Goal: Information Seeking & Learning: Learn about a topic

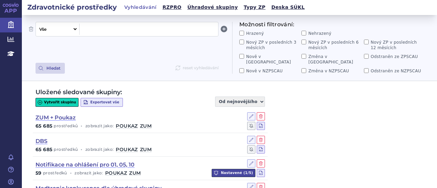
click at [73, 29] on select "Vše Název/Kód ZP Výrobce Ohlašovatel Typ ZP Úhradová skupina Kategorie ZUM Spis…" at bounding box center [57, 29] width 42 height 11
click at [131, 26] on span at bounding box center [148, 29] width 133 height 9
click at [44, 65] on button "Hledat" at bounding box center [50, 68] width 29 height 11
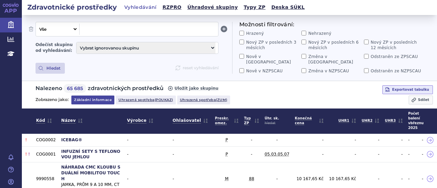
click at [140, 46] on select "Vybrat ignorovanou skupinu DBS Medtronic konkurence dle úhradové skupiny Notifi…" at bounding box center [146, 47] width 139 height 11
click at [139, 27] on span at bounding box center [148, 29] width 133 height 9
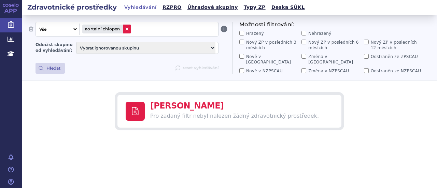
click at [130, 30] on icon at bounding box center [126, 28] width 5 height 5
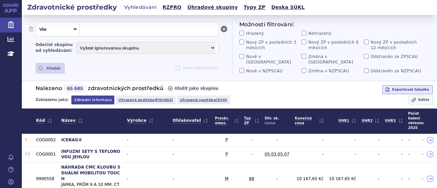
click at [176, 32] on span at bounding box center [148, 29] width 133 height 9
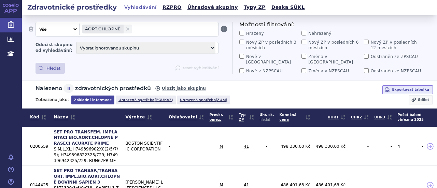
click at [215, 51] on select "Vybrat ignorovanou skupinu DBS Medtronic konkurence dle úhradové skupiny Notifi…" at bounding box center [146, 47] width 139 height 11
click at [77, 42] on select "Vybrat ignorovanou skupinu DBS Medtronic konkurence dle úhradové skupiny Notifi…" at bounding box center [146, 47] width 139 height 11
click at [152, 32] on span at bounding box center [175, 29] width 81 height 9
click at [50, 65] on button "Hledat" at bounding box center [50, 68] width 29 height 11
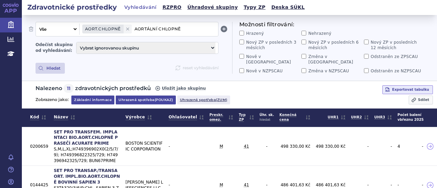
click at [150, 96] on link "Uhrazená spotřeba (poukaz)" at bounding box center [146, 100] width 60 height 9
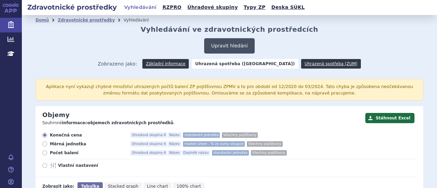
click at [230, 44] on button "Upravit hledání" at bounding box center [229, 45] width 50 height 15
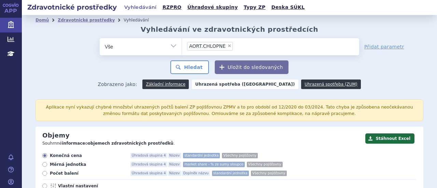
click at [253, 46] on ul "× AORT.CHLOPNĚ" at bounding box center [270, 45] width 177 height 15
click at [182, 46] on select "AORT.CHLOPNĚ" at bounding box center [182, 46] width 0 height 17
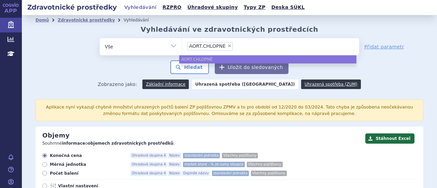
paste input "AORTÁLNÍ CHLOPNĚ"
type input "AORTÁLNÍ CHLOPNĚ"
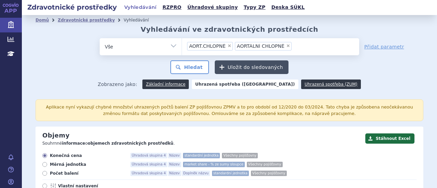
click at [249, 70] on button "Uložit do sledovaných" at bounding box center [252, 67] width 74 height 14
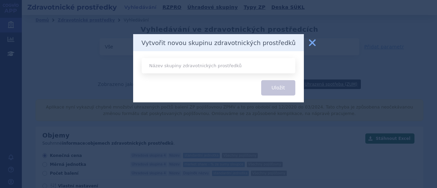
click at [309, 40] on button "zavřít" at bounding box center [313, 43] width 14 height 14
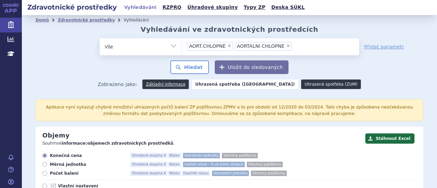
click at [301, 84] on link "Uhrazená spotřeba (ZUM)" at bounding box center [331, 85] width 60 height 10
radio input "true"
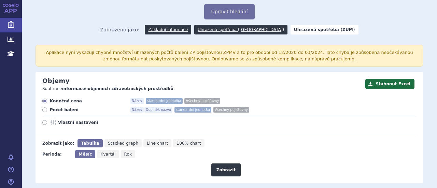
scroll to position [68, 0]
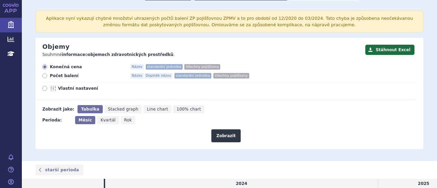
click at [124, 120] on span "Rok" at bounding box center [128, 120] width 8 height 5
click at [123, 120] on input "Rok" at bounding box center [123, 118] width 4 height 4
radio input "true"
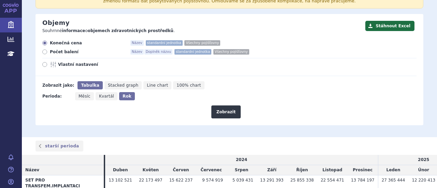
scroll to position [137, 0]
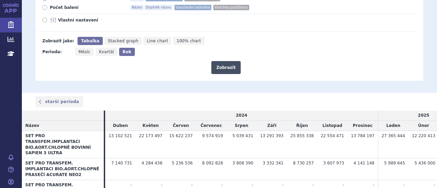
click at [224, 67] on button "Zobrazit" at bounding box center [225, 67] width 29 height 13
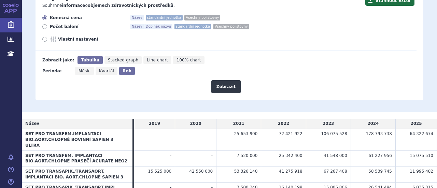
scroll to position [102, 0]
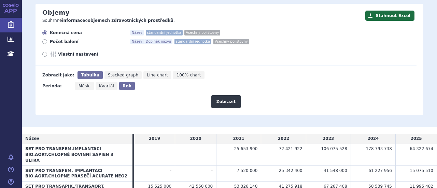
click at [45, 42] on icon at bounding box center [44, 41] width 5 height 5
click at [45, 42] on input "Počet balení Název Doplněk názvu standardní jednotka Všechny pojišťovny" at bounding box center [45, 42] width 4 height 4
radio input "true"
click at [228, 102] on button "Zobrazit" at bounding box center [225, 101] width 29 height 13
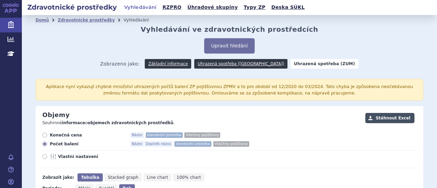
click at [398, 118] on button "Stáhnout Excel" at bounding box center [390, 118] width 49 height 10
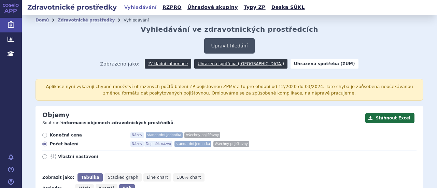
click at [236, 47] on button "Upravit hledání" at bounding box center [229, 45] width 50 height 15
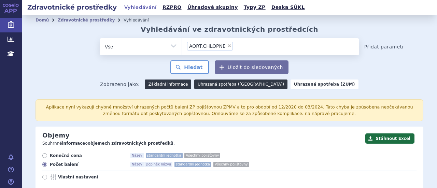
click at [368, 49] on link "Přidat parametr" at bounding box center [385, 46] width 40 height 7
select select "filter-name-code"
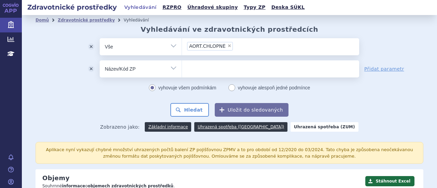
click at [169, 67] on select "Vše Název/Kód ZP Výrobce Ohlašovatel Typ ZP Úhradová skupina" at bounding box center [141, 67] width 82 height 15
click at [100, 60] on select "Vše Název/Kód ZP Výrobce Ohlašovatel Typ ZP Úhradová skupina" at bounding box center [141, 67] width 82 height 15
click at [219, 68] on ul at bounding box center [270, 67] width 177 height 14
click at [182, 68] on select at bounding box center [182, 68] width 0 height 17
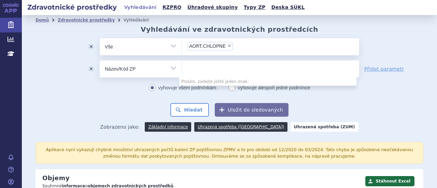
paste input "0116851"
type input "0116851"
select select "0116851"
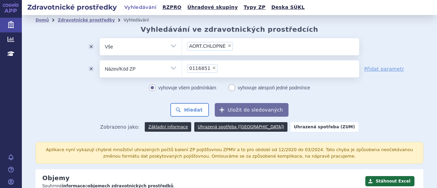
paste input "0114448"
type input "0114448"
paste input "0144483"
type input "0144483"
paste input "0200832"
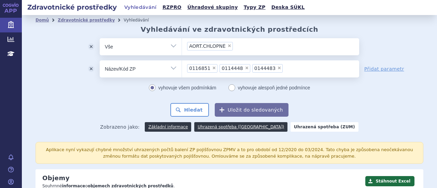
type input "0200832"
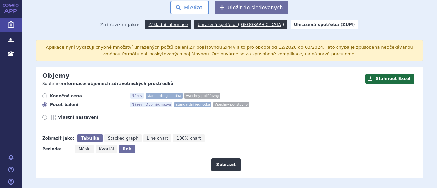
scroll to position [137, 0]
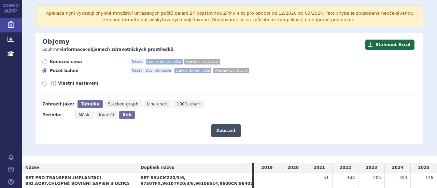
click at [230, 132] on button "Zobrazit" at bounding box center [225, 130] width 29 height 13
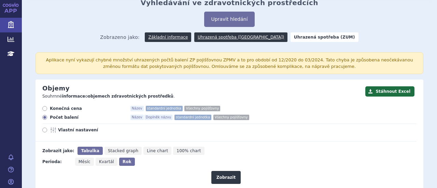
scroll to position [16, 0]
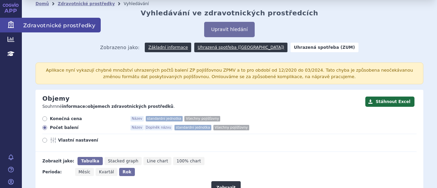
click at [10, 24] on icon at bounding box center [11, 24] width 6 height 7
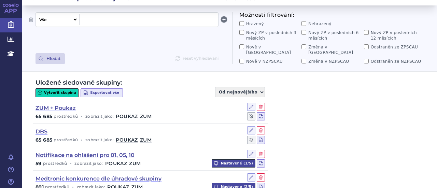
scroll to position [19, 0]
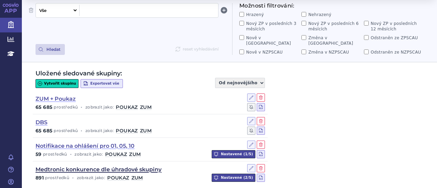
click at [145, 166] on link "Medtronic konkurence dle úhradové skupiny" at bounding box center [99, 170] width 126 height 8
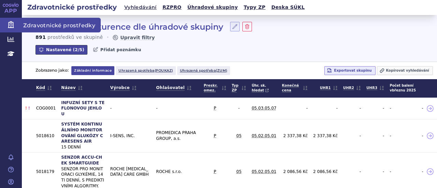
click at [8, 21] on icon at bounding box center [11, 24] width 7 height 7
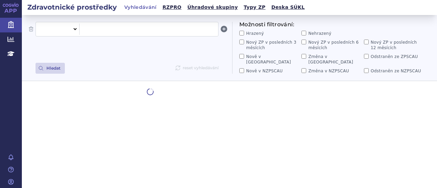
select select "filter-all"
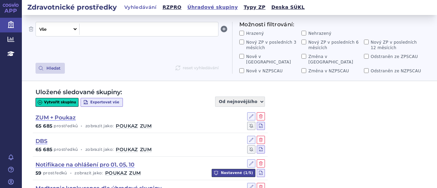
click at [199, 8] on link "Úhradové skupiny" at bounding box center [213, 7] width 55 height 9
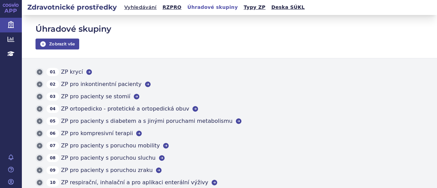
scroll to position [22, 0]
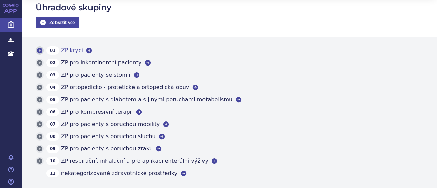
click at [42, 49] on icon at bounding box center [39, 50] width 5 height 5
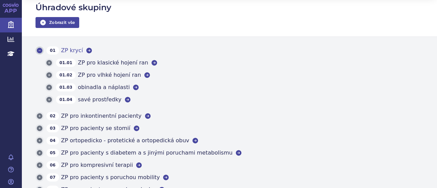
click at [42, 49] on icon at bounding box center [39, 50] width 5 height 5
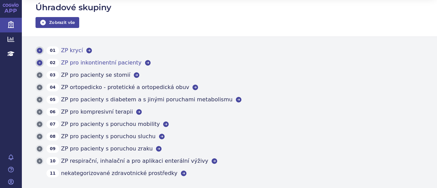
click at [38, 66] on div at bounding box center [40, 63] width 8 height 8
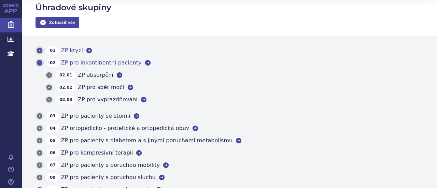
click at [38, 65] on icon at bounding box center [39, 62] width 5 height 5
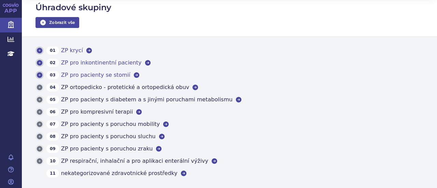
click at [39, 72] on div "01 ZP krycí 02 ZP pro inkontinentní pacienty 03 ZP pro pacienty se stomií 04 ZP…" at bounding box center [229, 113] width 415 height 152
click at [38, 75] on icon at bounding box center [39, 74] width 5 height 5
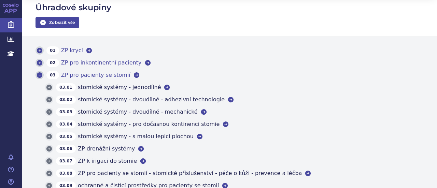
click at [39, 75] on icon at bounding box center [39, 75] width 7 height 7
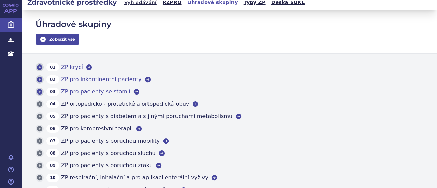
scroll to position [0, 0]
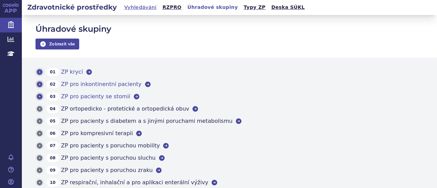
click at [132, 10] on link "Vyhledávání" at bounding box center [140, 8] width 37 height 10
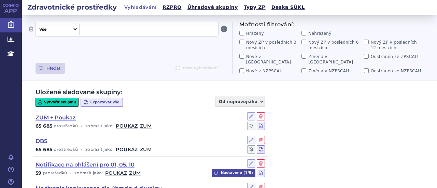
scroll to position [19, 0]
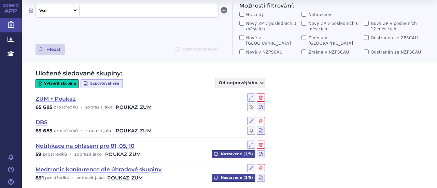
click at [107, 10] on span at bounding box center [148, 10] width 133 height 9
paste span
click at [52, 45] on button "Hledat" at bounding box center [50, 49] width 29 height 11
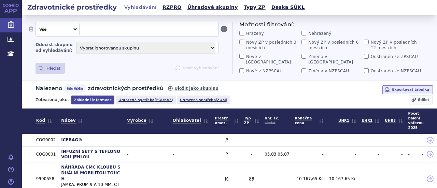
click at [114, 29] on span at bounding box center [148, 29] width 133 height 9
paste span
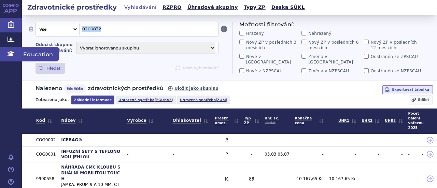
drag, startPoint x: 125, startPoint y: 31, endPoint x: 11, endPoint y: 49, distance: 115.9
click at [11, 49] on div "APP Zdravotnické prostředky Analytics Education Notifikace Nápověda Jana Horová…" at bounding box center [218, 94] width 437 height 188
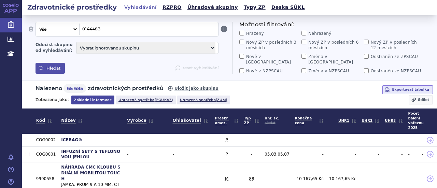
click at [53, 63] on button "Hledat" at bounding box center [50, 68] width 29 height 11
click at [160, 46] on select "Vybrat ignorovanou skupinu DBS Medtronic konkurence dle úhradové skupiny Notifi…" at bounding box center [146, 47] width 139 height 11
select select "085b914c-de72-43a4-b275-697acd2e3c9b"
click at [77, 42] on select "Vybrat ignorovanou skupinu DBS Medtronic konkurence dle úhradové skupiny Notifi…" at bounding box center [146, 47] width 139 height 11
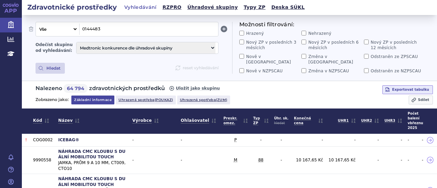
click at [182, 48] on select "Vybrat ignorovanou skupinu DBS Medtronic konkurence dle úhradové skupiny Notifi…" at bounding box center [146, 47] width 139 height 11
select select
click at [77, 42] on select "Vybrat ignorovanou skupinu DBS Medtronic konkurence dle úhradové skupiny Notifi…" at bounding box center [146, 47] width 139 height 11
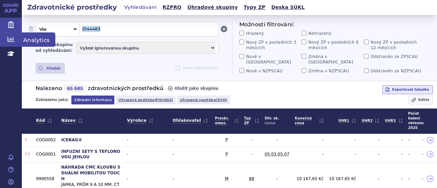
drag, startPoint x: 127, startPoint y: 29, endPoint x: 6, endPoint y: 44, distance: 121.9
click at [6, 44] on div "APP Zdravotnické prostředky Analytics Education Notifikace Nápověda Jana Horová…" at bounding box center [218, 94] width 437 height 188
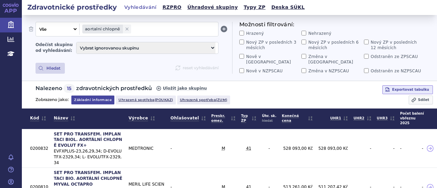
drag, startPoint x: 146, startPoint y: 30, endPoint x: 74, endPoint y: 21, distance: 71.9
click at [74, 21] on div "Vše Název/Kód ZP Výrobce Ohlašovatel Typ ZP Úhradová skupina Kategorie ZUM Spis…" at bounding box center [229, 48] width 415 height 66
click at [198, 97] on link "Uhrazená spotřeba (zum)" at bounding box center [203, 100] width 53 height 9
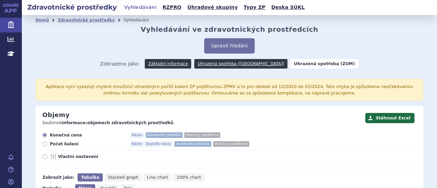
scroll to position [68, 0]
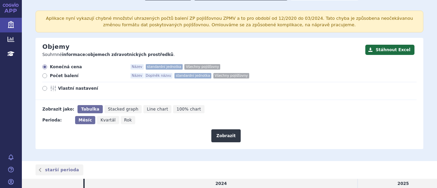
click at [44, 77] on icon at bounding box center [44, 75] width 5 height 5
click at [44, 77] on input "Počet balení Název Doplněk názvu standardní jednotka Všechny pojišťovny" at bounding box center [45, 76] width 4 height 4
radio input "true"
click at [124, 120] on span "Rok" at bounding box center [128, 120] width 8 height 5
click at [121, 120] on input "Rok" at bounding box center [123, 118] width 4 height 4
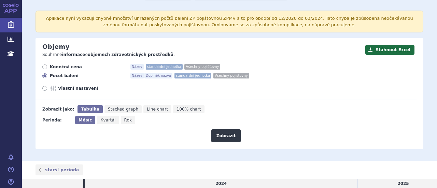
radio input "true"
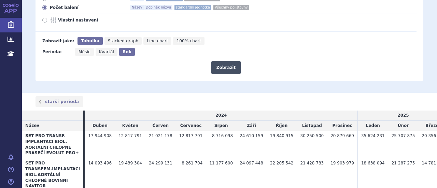
click at [223, 67] on button "Zobrazit" at bounding box center [225, 67] width 29 height 13
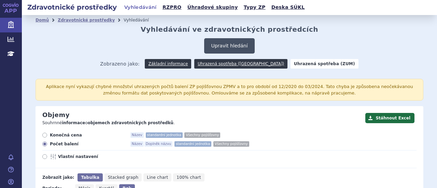
click at [227, 46] on button "Upravit hledání" at bounding box center [229, 45] width 50 height 15
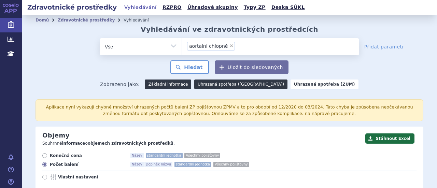
click at [248, 43] on ul "× aortalní chlopně" at bounding box center [270, 45] width 177 height 15
click at [182, 43] on select "aortalní chlopně" at bounding box center [182, 46] width 0 height 17
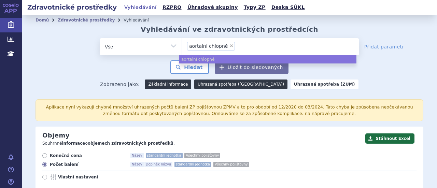
paste input ".AORT.CHLOPNĚ"
type input ".AORT.CHLOPNĚ"
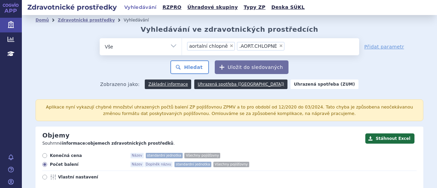
click at [239, 45] on span ".AORT.CHLOPNĚ" at bounding box center [258, 46] width 38 height 5
click at [182, 45] on select "aortalní chlopně .AORT.CHLOPNĚ" at bounding box center [182, 46] width 0 height 17
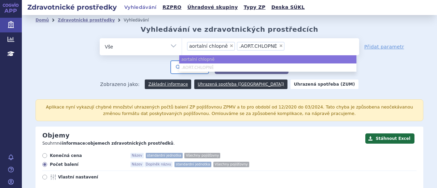
click at [239, 46] on span ".AORT.CHLOPNĚ" at bounding box center [258, 46] width 38 height 5
click at [182, 46] on select "aortalní chlopně .AORT.CHLOPNĚ" at bounding box center [182, 46] width 0 height 17
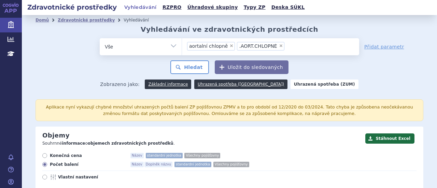
click at [279, 46] on span "×" at bounding box center [281, 46] width 4 height 4
click at [182, 46] on select "aortalní chlopně .AORT.CHLOPNĚ" at bounding box center [182, 46] width 0 height 17
paste input "AORT.CHLOPNĚ"
type input "AORT.CHLOPNĚ"
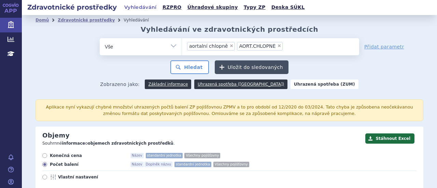
click at [250, 64] on button "Uložit do sledovaných" at bounding box center [252, 67] width 74 height 14
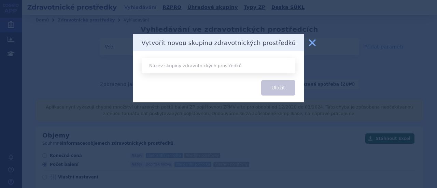
click at [313, 41] on button "zavřít" at bounding box center [313, 43] width 14 height 14
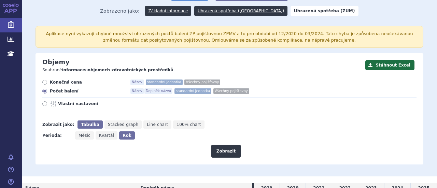
scroll to position [171, 0]
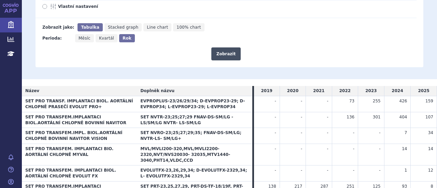
click at [225, 57] on button "Zobrazit" at bounding box center [225, 53] width 29 height 13
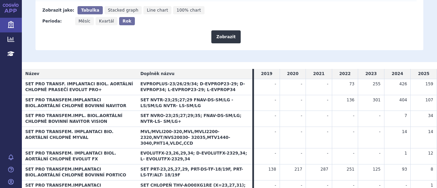
scroll to position [65, 0]
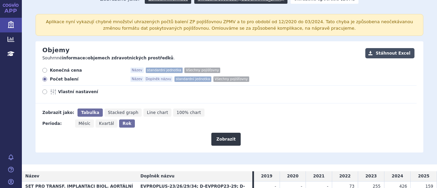
click at [385, 54] on button "Stáhnout Excel" at bounding box center [390, 53] width 49 height 10
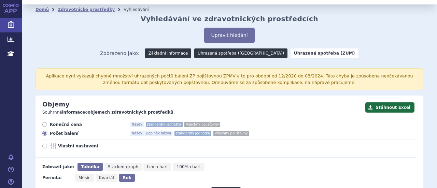
scroll to position [0, 0]
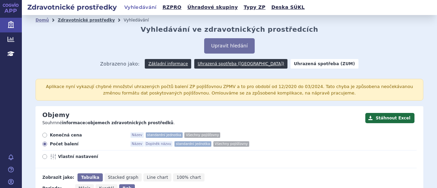
click at [92, 20] on link "Zdravotnické prostředky" at bounding box center [86, 20] width 57 height 5
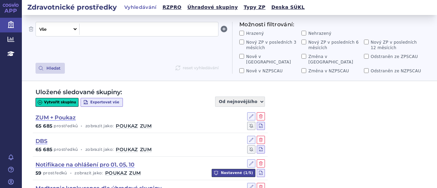
click at [95, 30] on span at bounding box center [148, 29] width 133 height 9
paste span
click at [158, 47] on div "Vše Název/Kód ZP Výrobce Ohlašovatel Typ ZP Úhradová skupina Kategorie ZUM Spis…" at bounding box center [134, 48] width 197 height 52
click at [49, 63] on button "Hledat" at bounding box center [50, 68] width 29 height 11
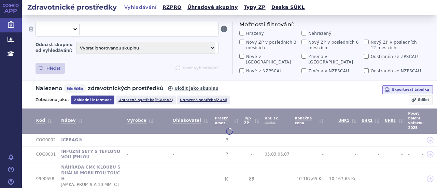
select select "filter-all"
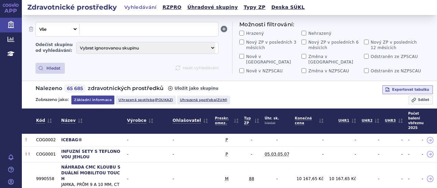
click at [137, 31] on span at bounding box center [148, 29] width 133 height 9
paste span
click at [156, 63] on div "Hledat reset vyhledávání" at bounding box center [127, 68] width 183 height 11
click at [228, 30] on icon at bounding box center [224, 29] width 8 height 8
select select "filter-name-code"
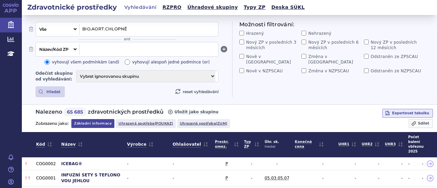
click at [74, 47] on select "Vše Název/Kód ZP Výrobce Ohlašovatel Typ ZP Úhradová skupina Kategorie ZUM Spis…" at bounding box center [57, 49] width 42 height 11
click at [103, 43] on div "Vše Název/Kód ZP Výrobce Ohlašovatel Typ ZP Úhradová skupina Kategorie ZUM Spis…" at bounding box center [127, 49] width 183 height 15
paste span
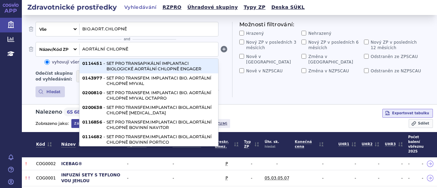
click at [151, 48] on span "AORTÁLNÍ CHLOPNĚ" at bounding box center [148, 49] width 133 height 9
click at [53, 89] on button "Hledat" at bounding box center [50, 91] width 29 height 11
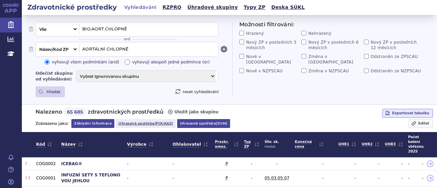
click at [195, 121] on link "Uhrazená spotřeba (zum)" at bounding box center [203, 123] width 53 height 9
click at [203, 123] on link "Uhrazená spotřeba (zum)" at bounding box center [203, 123] width 53 height 9
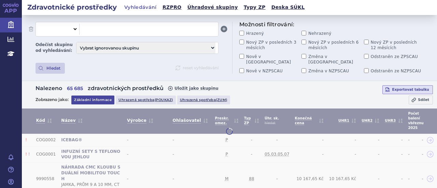
select select "filter-all"
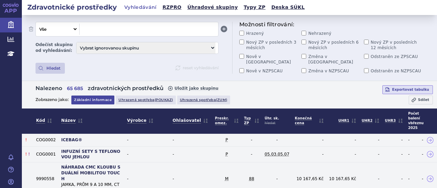
click at [118, 29] on span at bounding box center [148, 29] width 133 height 9
paste span
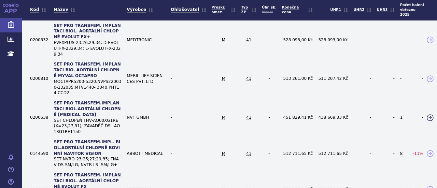
scroll to position [74, 0]
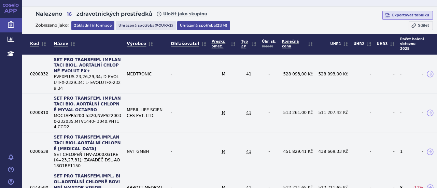
click at [192, 21] on link "Uhrazená spotřeba (zum)" at bounding box center [203, 25] width 53 height 9
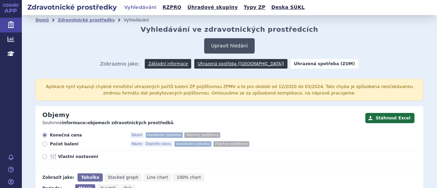
click at [235, 43] on button "Upravit hledání" at bounding box center [229, 45] width 50 height 15
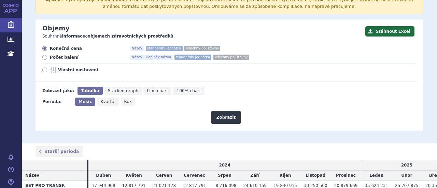
scroll to position [105, 0]
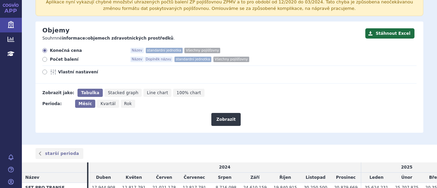
click at [46, 59] on icon at bounding box center [44, 59] width 5 height 5
click at [46, 59] on input "Počet balení Název Doplněk názvu standardní jednotka Všechny pojišťovny" at bounding box center [45, 60] width 4 height 4
radio input "true"
click at [106, 104] on span "Kvartál" at bounding box center [107, 103] width 15 height 5
click at [101, 104] on input "Kvartál" at bounding box center [99, 102] width 4 height 4
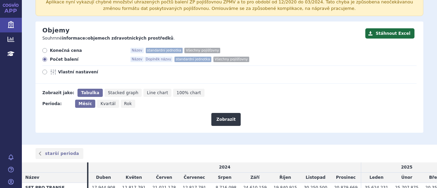
radio input "true"
click at [228, 120] on button "Zobrazit" at bounding box center [225, 119] width 29 height 13
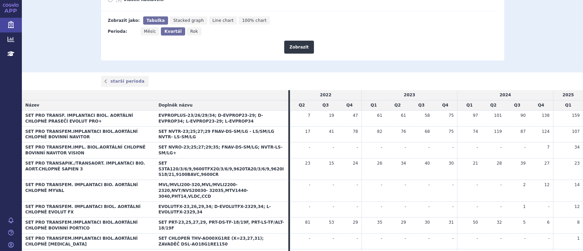
scroll to position [109, 0]
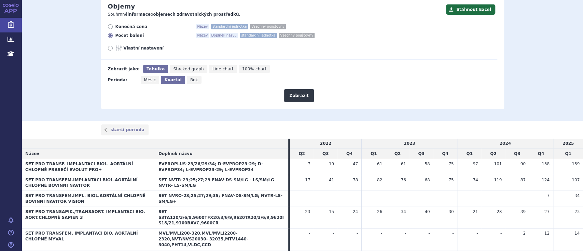
click at [190, 82] on span "Rok" at bounding box center [194, 80] width 8 height 5
click at [187, 80] on input "Rok" at bounding box center [189, 78] width 4 height 4
radio input "true"
click at [299, 99] on button "Zobrazit" at bounding box center [298, 95] width 29 height 13
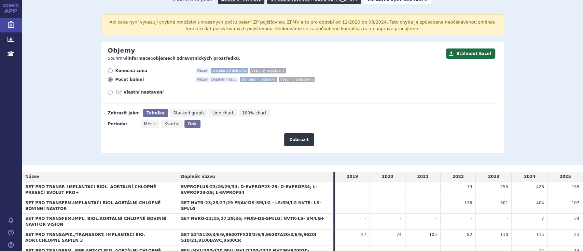
scroll to position [19, 0]
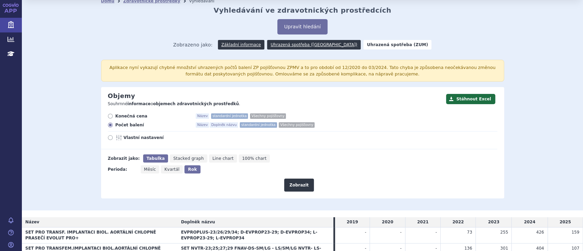
click at [108, 116] on icon at bounding box center [110, 116] width 5 height 5
click at [109, 116] on input "Konečná cena Název standardní jednotka Všechny pojišťovny" at bounding box center [111, 117] width 4 height 4
radio input "true"
click at [292, 187] on button "Zobrazit" at bounding box center [298, 185] width 29 height 13
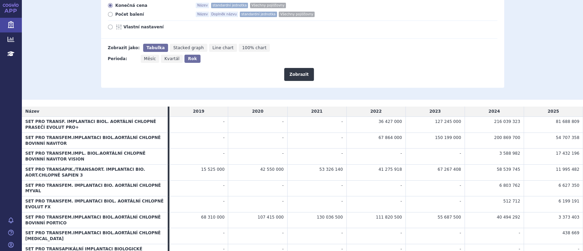
scroll to position [115, 0]
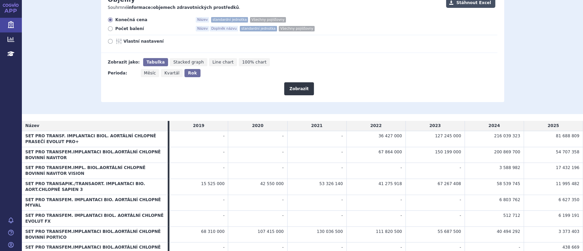
click at [485, 4] on button "Stáhnout Excel" at bounding box center [470, 3] width 49 height 10
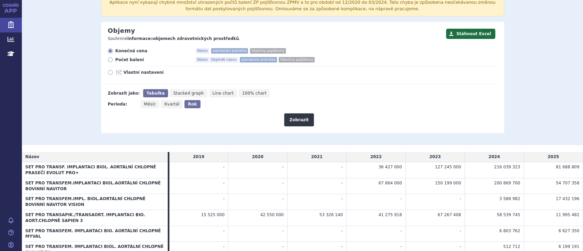
scroll to position [70, 0]
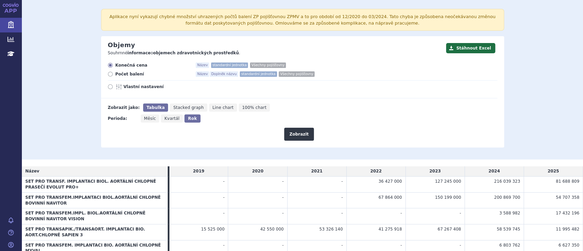
click at [147, 118] on span "Měsíc" at bounding box center [150, 118] width 12 height 5
click at [145, 118] on input "Měsíc" at bounding box center [143, 116] width 4 height 4
radio input "true"
click at [300, 136] on button "Zobrazit" at bounding box center [298, 134] width 29 height 13
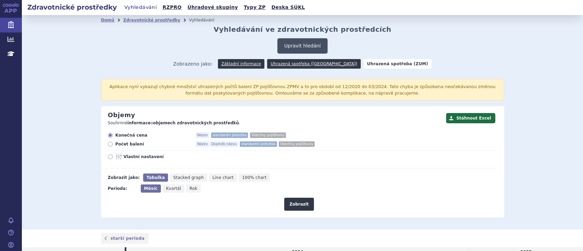
click at [299, 47] on button "Upravit hledání" at bounding box center [302, 45] width 50 height 15
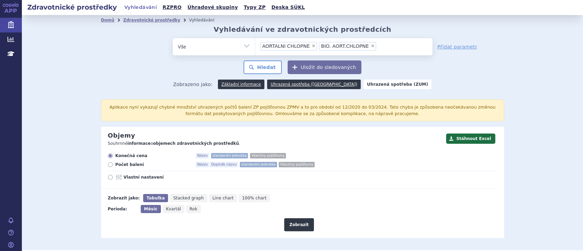
click at [307, 42] on li "× AORTÁLNÍ CHLOPNĚ" at bounding box center [288, 46] width 57 height 9
click at [255, 42] on select "AORTÁLNÍ CHLOPNĚ BIO. AORT.CHLOPNĚ" at bounding box center [255, 46] width 0 height 17
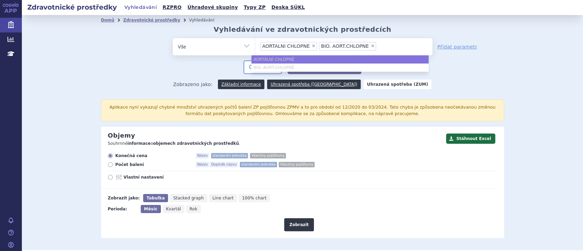
click at [312, 44] on span "×" at bounding box center [314, 46] width 4 height 4
click at [255, 44] on select "AORTÁLNÍ CHLOPNĚ BIO. AORT.CHLOPNĚ" at bounding box center [255, 46] width 0 height 17
select select "BIO. AORT.CHLOPNĚ"
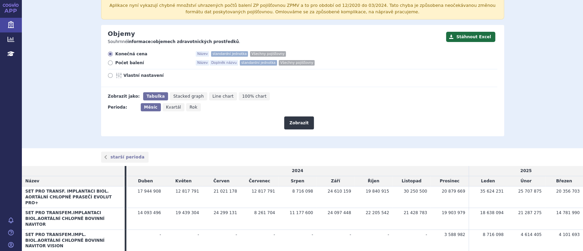
scroll to position [137, 0]
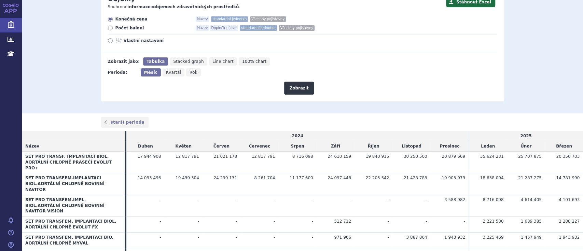
click at [190, 75] on span "Rok" at bounding box center [194, 72] width 8 height 5
click at [186, 73] on input "Rok" at bounding box center [188, 70] width 4 height 4
radio input "true"
click at [298, 87] on button "Zobrazit" at bounding box center [298, 88] width 29 height 13
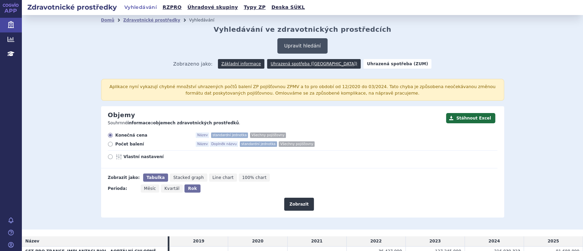
click at [304, 46] on button "Upravit hledání" at bounding box center [302, 45] width 50 height 15
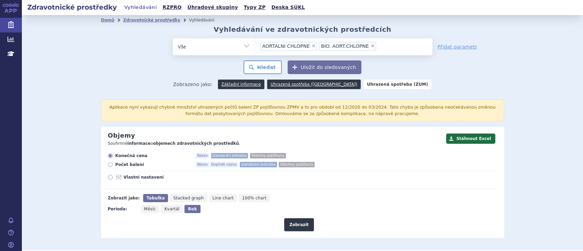
click at [371, 45] on span "×" at bounding box center [373, 46] width 4 height 4
click at [255, 45] on select "AORTÁLNÍ CHLOPNĚ BIO. AORT.CHLOPNĚ" at bounding box center [255, 46] width 0 height 17
click at [312, 45] on span "×" at bounding box center [314, 46] width 4 height 4
click at [255, 45] on select "AORTÁLNÍ CHLOPNĚ BIO. AORT.CHLOPNĚ" at bounding box center [255, 46] width 0 height 17
click at [263, 65] on button "Hledat" at bounding box center [263, 67] width 39 height 14
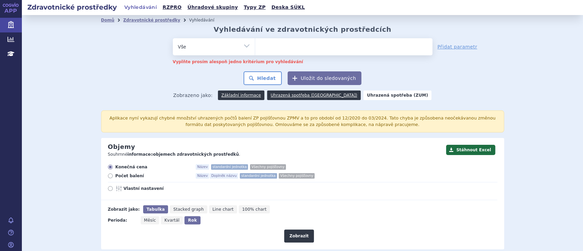
click at [276, 51] on ul at bounding box center [343, 45] width 177 height 14
click at [255, 51] on select "AORTÁLNÍ CHLOPNĚ BIO. AORT.CHLOPNĚ" at bounding box center [255, 46] width 0 height 17
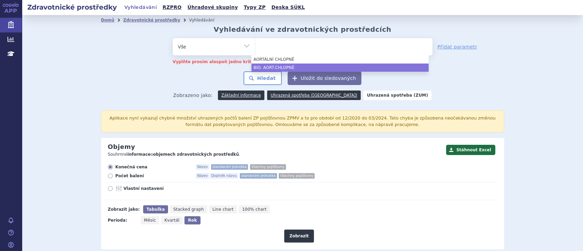
select select "BIO. AORT.CHLOPNĚ"
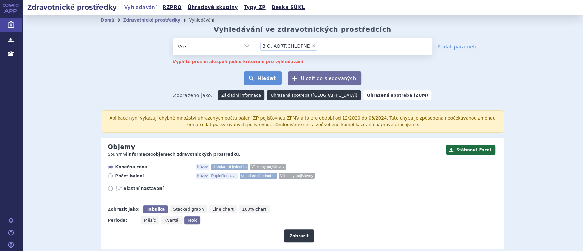
click at [264, 79] on button "Hledat" at bounding box center [263, 78] width 39 height 14
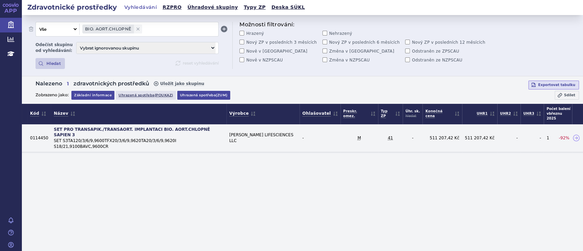
click at [198, 94] on link "Uhrazená spotřeba (zum)" at bounding box center [203, 95] width 53 height 9
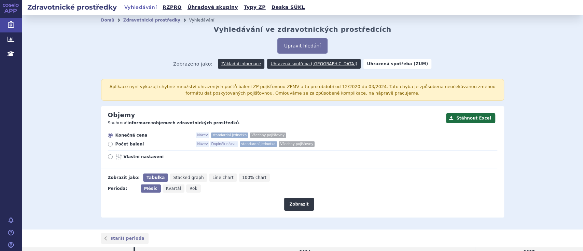
scroll to position [25, 0]
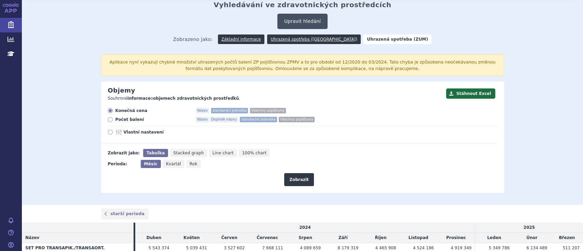
click at [301, 26] on button "Upravit hledání" at bounding box center [302, 21] width 50 height 15
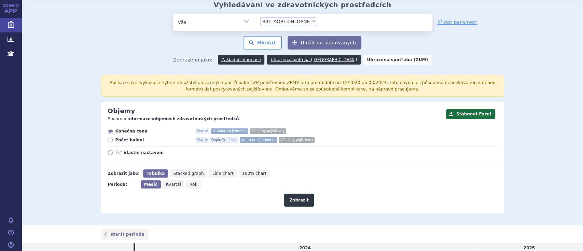
click at [267, 23] on span "BIO. AORT.CHLOPNĚ" at bounding box center [286, 21] width 48 height 5
click at [255, 23] on select "BIO. AORT.CHLOPNĚ" at bounding box center [255, 21] width 0 height 17
click at [109, 28] on div "odstranit Vše Název/Kód ZP Výrobce Ohlašovatel ×" at bounding box center [302, 32] width 403 height 36
click at [111, 28] on div "odstranit Vše Název/Kód ZP Výrobce Ohlašovatel ×" at bounding box center [302, 32] width 403 height 36
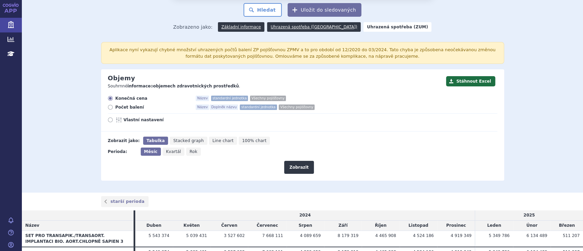
scroll to position [91, 0]
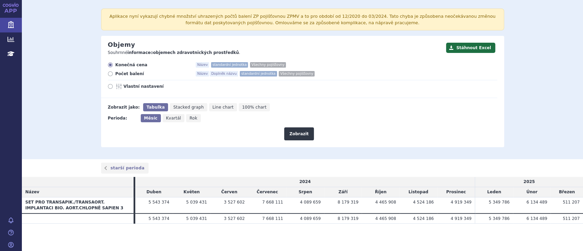
click at [190, 120] on span "Rok" at bounding box center [194, 118] width 8 height 5
click at [186, 119] on input "Rok" at bounding box center [188, 116] width 4 height 4
radio input "true"
click at [292, 132] on button "Zobrazit" at bounding box center [298, 133] width 29 height 13
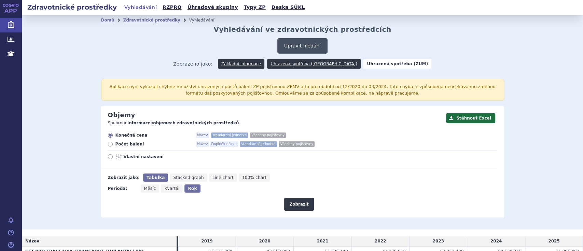
click at [300, 43] on button "Upravit hledání" at bounding box center [302, 45] width 50 height 15
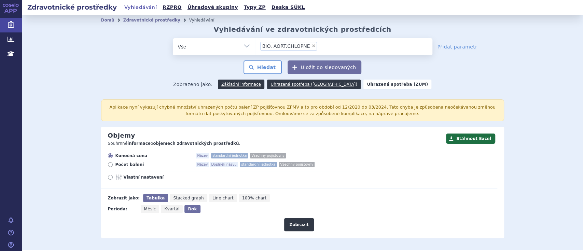
click at [312, 44] on span "×" at bounding box center [314, 46] width 4 height 4
click at [255, 44] on select "BIO. AORT.CHLOPNĚ" at bounding box center [255, 46] width 0 height 17
select select
click at [306, 46] on ul at bounding box center [343, 45] width 177 height 14
click at [255, 46] on select "BIO. AORT.CHLOPNĚ" at bounding box center [255, 46] width 0 height 17
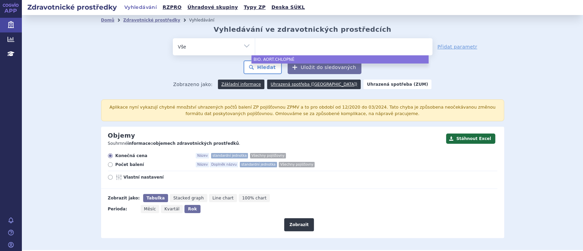
paste input "ACURATE"
type input "ACURATE"
select select "ACURATE"
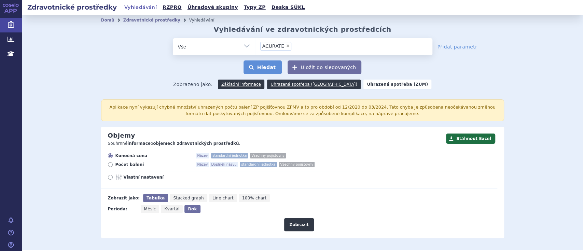
click at [273, 67] on button "Hledat" at bounding box center [263, 67] width 39 height 14
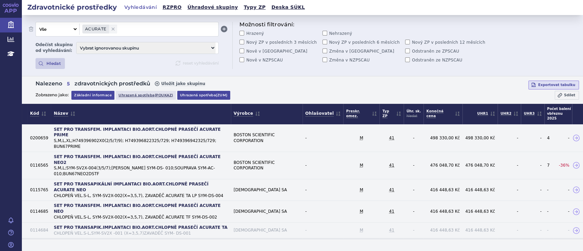
click at [207, 94] on link "Uhrazená spotřeba (zum)" at bounding box center [203, 95] width 53 height 9
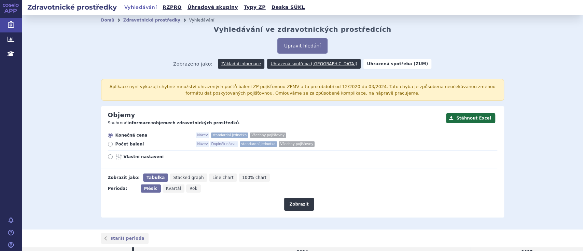
scroll to position [118, 0]
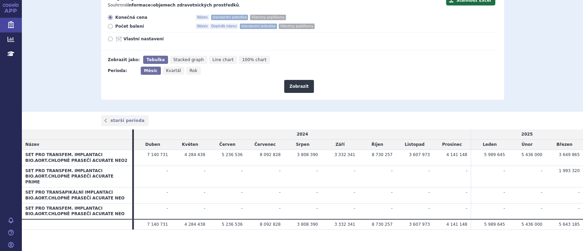
click at [190, 72] on span "Rok" at bounding box center [194, 70] width 8 height 5
click at [187, 71] on input "Rok" at bounding box center [188, 69] width 4 height 4
radio input "true"
click at [290, 87] on button "Zobrazit" at bounding box center [298, 86] width 29 height 13
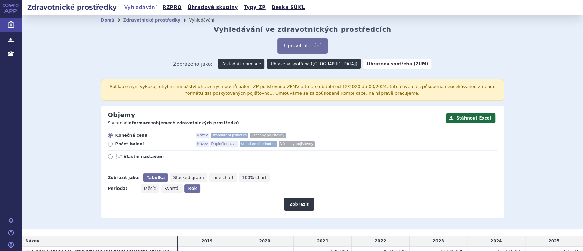
scroll to position [80, 0]
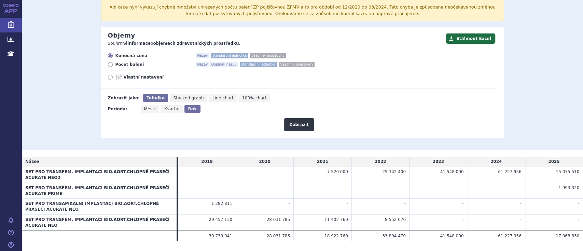
drag, startPoint x: 325, startPoint y: 172, endPoint x: 572, endPoint y: 176, distance: 247.0
click at [572, 176] on tr "SET PRO TRANSFEM. IMPLANTACI BIO.AORT.CHLOPNĚ PRASEČÍ ACURATE NEO2 - - 7 520 00…" at bounding box center [302, 175] width 561 height 16
copy tr "7 520 000 25 342 400 41 548 000 61 227 956 15 075 510"
drag, startPoint x: 549, startPoint y: 182, endPoint x: 576, endPoint y: 181, distance: 26.7
click at [576, 183] on td "1 993 320" at bounding box center [554, 191] width 58 height 16
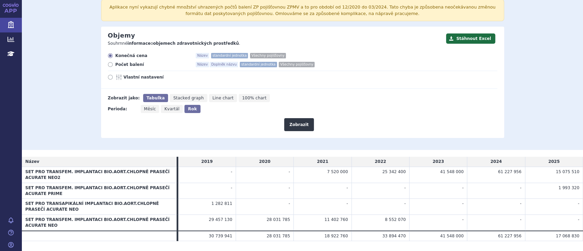
copy span "1 993 320"
drag, startPoint x: 218, startPoint y: 194, endPoint x: 260, endPoint y: 193, distance: 42.0
click at [260, 199] on tr "SET PRO TRANSAPIKÁLNÍ IMPLANTACI BIO.AORT.CHLOPNĚ PRASEČÍ ACURATE NEO 1 282 811…" at bounding box center [302, 207] width 561 height 16
copy tr "1 282 811"
drag, startPoint x: 213, startPoint y: 208, endPoint x: 418, endPoint y: 208, distance: 205.0
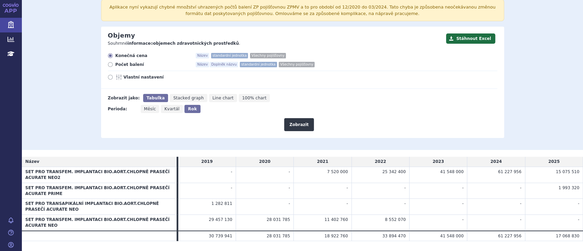
click at [418, 215] on tr "SET PRO TRANSFEM. IMPLANTACI BIO.AORT.CHLOPNĚ PRASEČÍ ACURATE NEO 29 457 130 28…" at bounding box center [302, 223] width 561 height 16
copy tr "29 457 130 28 031 785 11 402 760 8 552 070"
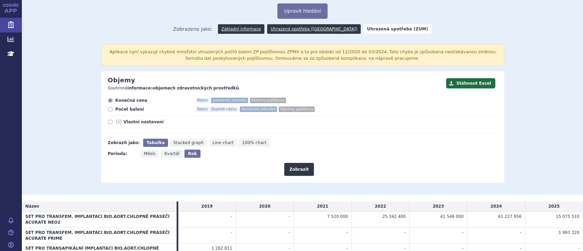
scroll to position [0, 0]
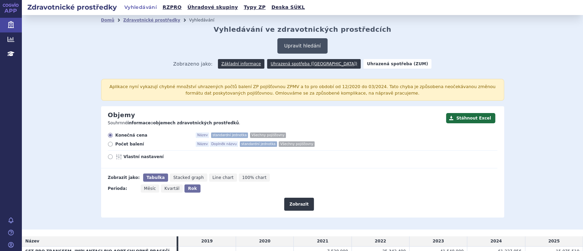
click at [292, 49] on button "Upravit hledání" at bounding box center [302, 45] width 50 height 15
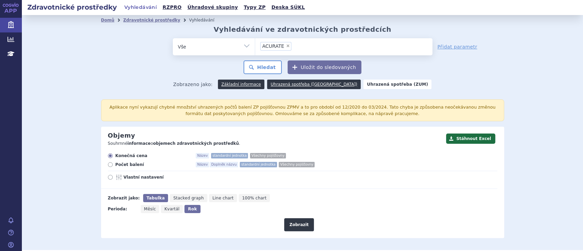
click at [286, 45] on span "×" at bounding box center [288, 46] width 4 height 4
click at [255, 45] on select "ACURATE" at bounding box center [255, 46] width 0 height 17
select select
click at [287, 49] on ul at bounding box center [343, 45] width 177 height 14
click at [255, 49] on select "ACURATE" at bounding box center [255, 46] width 0 height 17
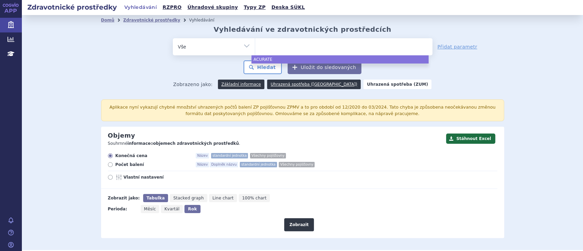
paste input "SAPIEN"
type input "SAPIEN"
select select "SAPIEN"
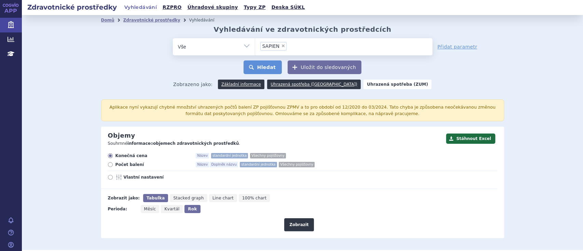
click at [266, 70] on button "Hledat" at bounding box center [263, 67] width 39 height 14
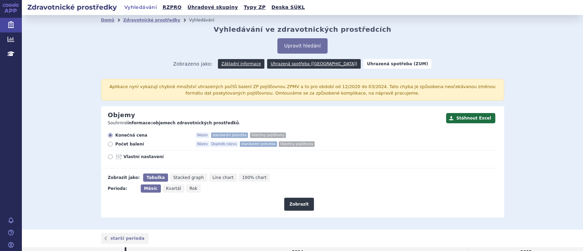
scroll to position [182, 0]
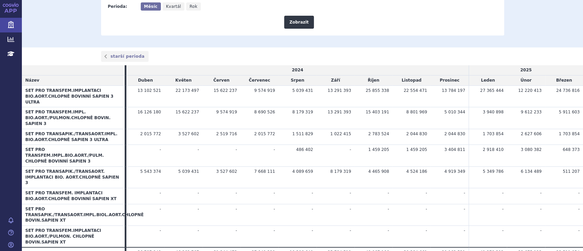
drag, startPoint x: 148, startPoint y: 92, endPoint x: 461, endPoint y: 86, distance: 313.3
click at [461, 86] on tr "SET PRO TRANSFEM.IMPLANTACI BIO.AORT.CHLOPNĚ BOVINNÍ SAPIEN 3 ULTRA 13 102 521 …" at bounding box center [302, 96] width 561 height 22
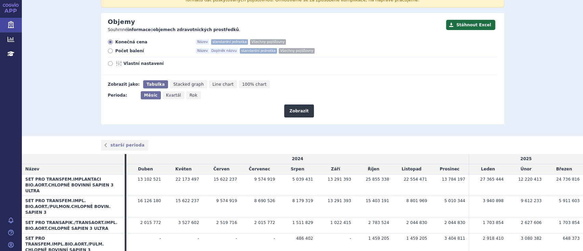
scroll to position [91, 0]
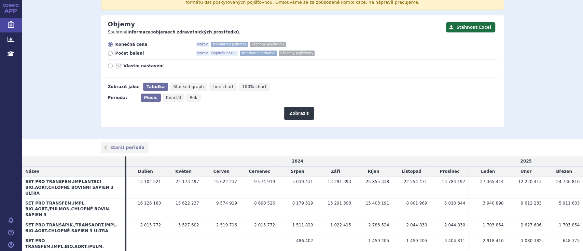
click at [190, 96] on span "Rok" at bounding box center [194, 97] width 8 height 5
click at [186, 96] on input "Rok" at bounding box center [188, 96] width 4 height 4
radio input "true"
click at [299, 112] on button "Zobrazit" at bounding box center [298, 113] width 29 height 13
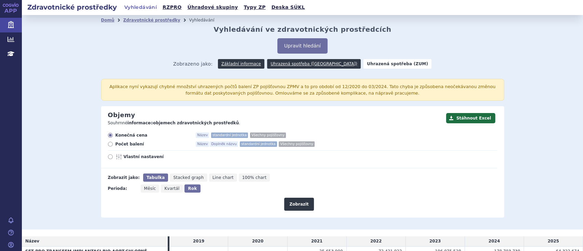
scroll to position [143, 0]
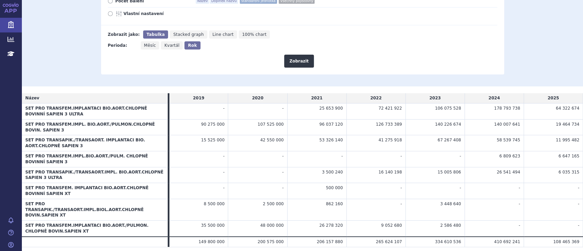
drag, startPoint x: 317, startPoint y: 111, endPoint x: 574, endPoint y: 119, distance: 257.4
click at [574, 119] on tr "SET PRO TRANSFEM.IMPLANTACI BIO.AORT.CHLOPNĚ BOVINNÍ SAPIEN 3 ULTRA - - 25 653 …" at bounding box center [302, 112] width 561 height 16
copy tr "25 653 900 72 421 922 106 075 528 178 793 738 64 322 674"
drag, startPoint x: 209, startPoint y: 122, endPoint x: 574, endPoint y: 122, distance: 364.5
click at [574, 122] on tr "SET PRO TRANSFEM.IMPL. BIO.AORT./PULMON.CHLOPNĚ BOVIN. SAPIEN 3 90 275 000 107 …" at bounding box center [302, 127] width 561 height 16
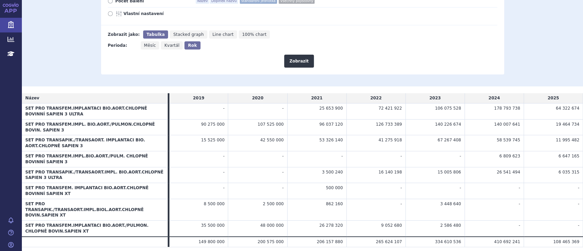
copy tr "90 275 000 107 525 000 96 037 120 126 733 389 140 226 674 140 007 641 19 464 734"
drag, startPoint x: 327, startPoint y: 161, endPoint x: 574, endPoint y: 159, distance: 247.0
click at [574, 167] on tr "SET PRO TRANSAPIK./TRANSAORT.IMPL. BIO.AORT.CHLOPNĚ SAPIEN 3 ULTRA - - 3 500 24…" at bounding box center [302, 175] width 561 height 16
copy tr "3 500 240 16 140 198 15 005 806 26 541 494 6 035 315"
drag, startPoint x: 310, startPoint y: 175, endPoint x: 362, endPoint y: 178, distance: 52.7
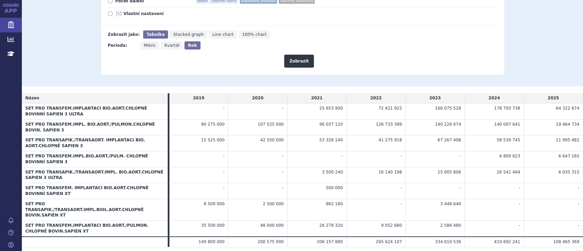
click at [362, 183] on tr "SET PRO TRANSFEM. IMPLANTACI BIO.AORT.CHLOPNĚ BOVINNÍ SAPIEN XT - - 500 000 - -…" at bounding box center [302, 191] width 561 height 16
copy tr "500 000"
drag, startPoint x: 207, startPoint y: 191, endPoint x: 566, endPoint y: 189, distance: 358.7
click at [566, 199] on tr "SET PRO TRANSAPIK./TRANSAORT.IMPL.BIOL.AORT.CHLOPNĚ BOVIN.SAPIEN XT 8 500 000 2…" at bounding box center [302, 210] width 561 height 22
copy tr "8 500 000 2 500 000 862 160 - 3 448 640 -"
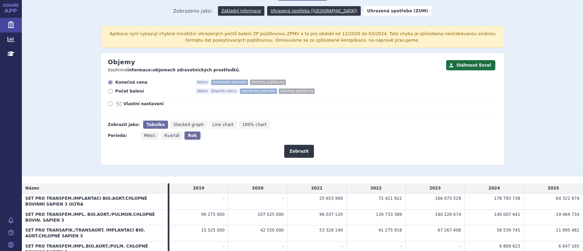
scroll to position [52, 0]
